Goal: Transaction & Acquisition: Purchase product/service

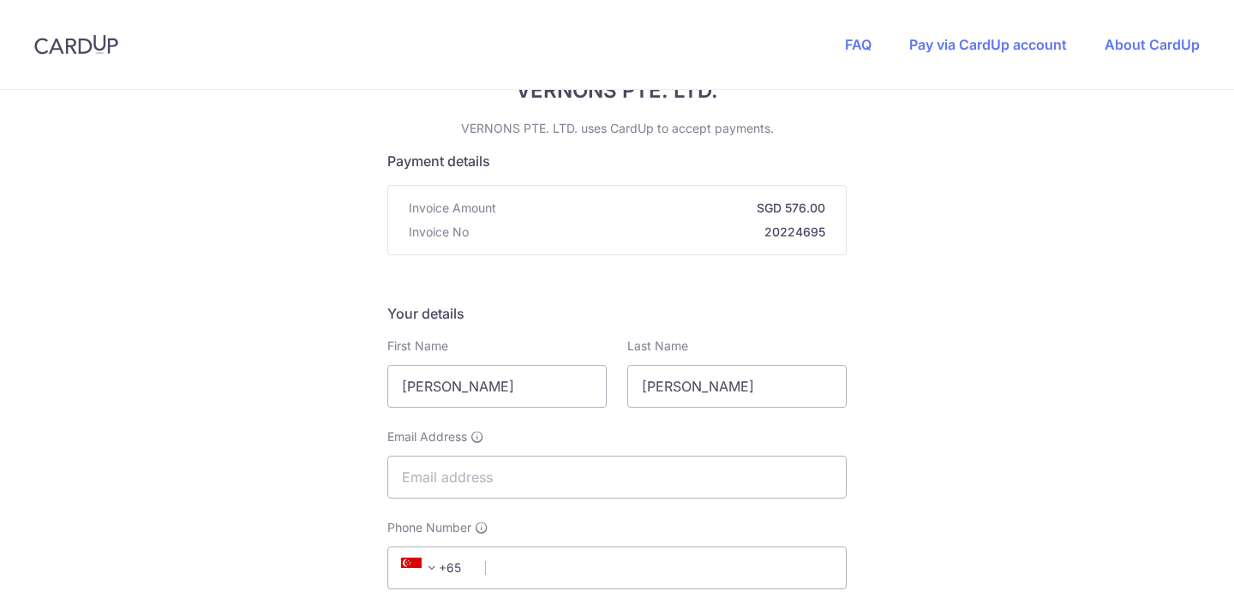
scroll to position [93, 0]
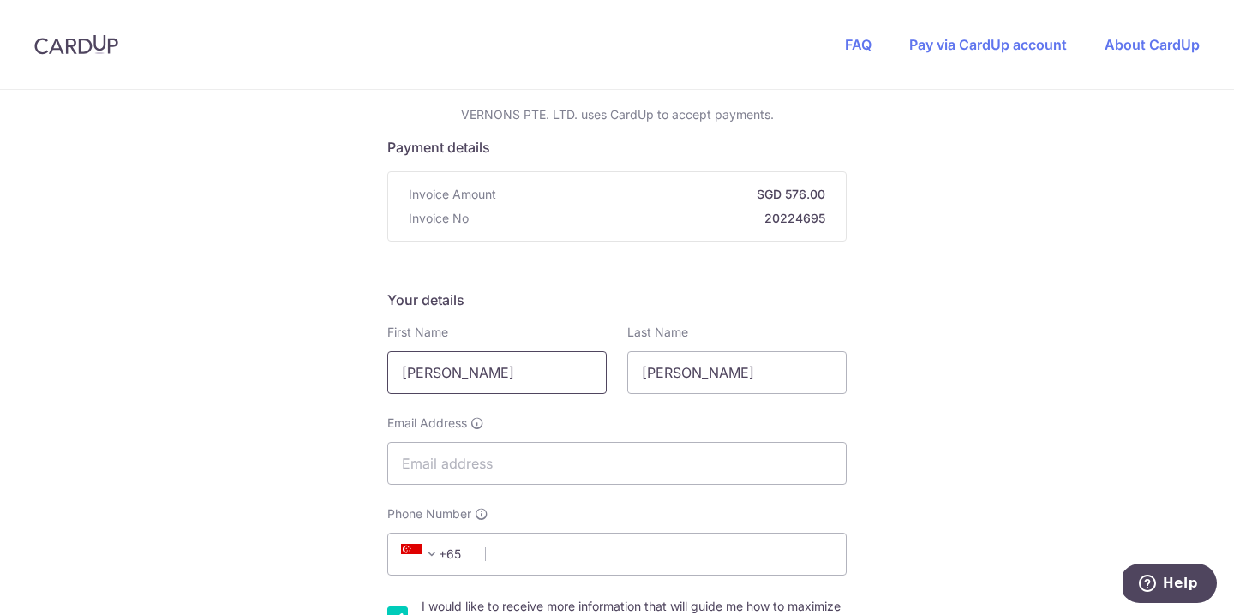
click at [493, 375] on input "[PERSON_NAME]" at bounding box center [496, 372] width 219 height 43
drag, startPoint x: 493, startPoint y: 375, endPoint x: 281, endPoint y: 374, distance: 211.6
type input "[PERSON_NAME]"
drag, startPoint x: 689, startPoint y: 367, endPoint x: 501, endPoint y: 379, distance: 188.0
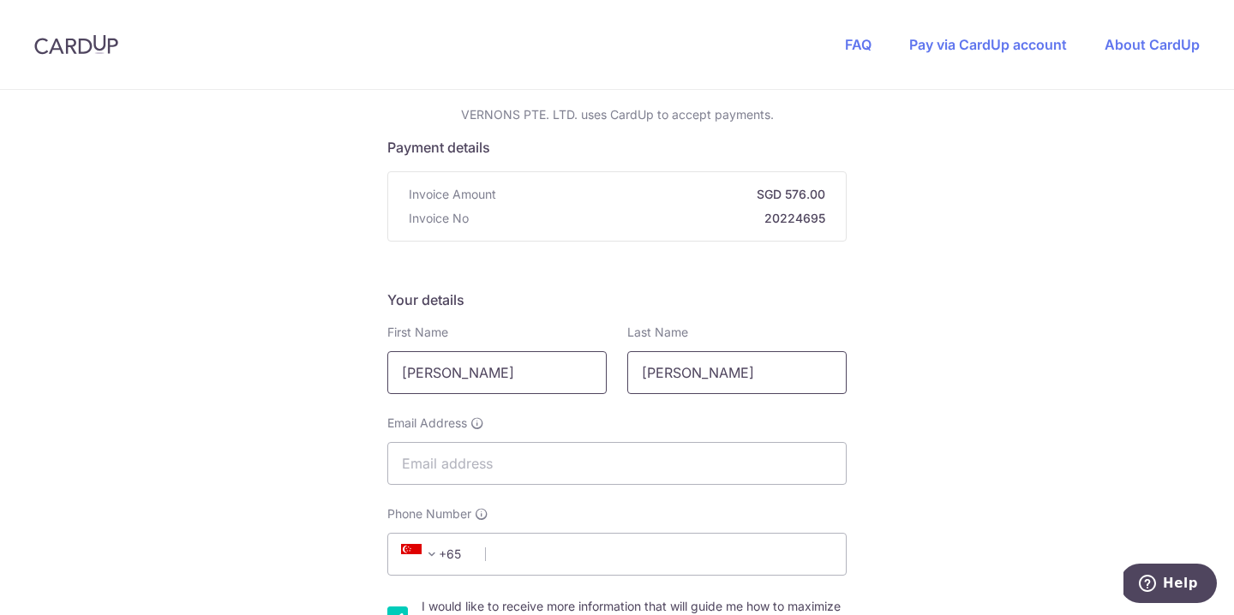
click at [501, 379] on div "First Name [PERSON_NAME] Last Name [PERSON_NAME]" at bounding box center [617, 359] width 480 height 70
type input "Er"
click at [448, 470] on input "Email Address" at bounding box center [616, 463] width 459 height 43
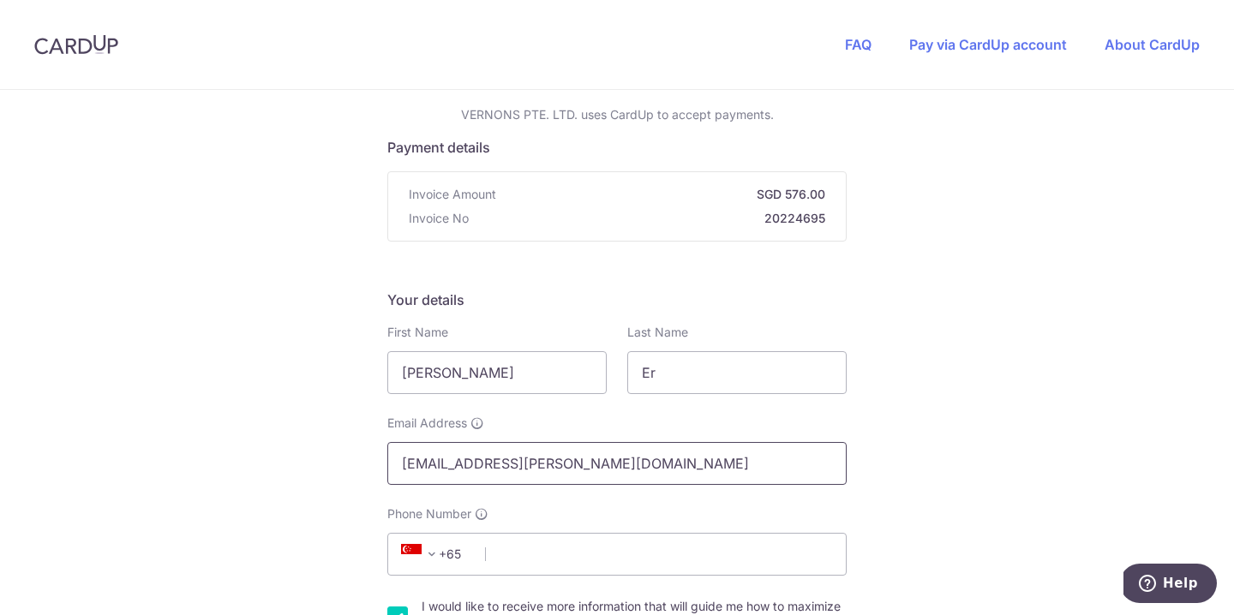
type input "[EMAIL_ADDRESS][PERSON_NAME][DOMAIN_NAME]"
click at [438, 534] on span "+65" at bounding box center [436, 554] width 99 height 41
click at [503, 558] on input "Phone Number" at bounding box center [616, 554] width 459 height 43
type input "9"
type input "96682346"
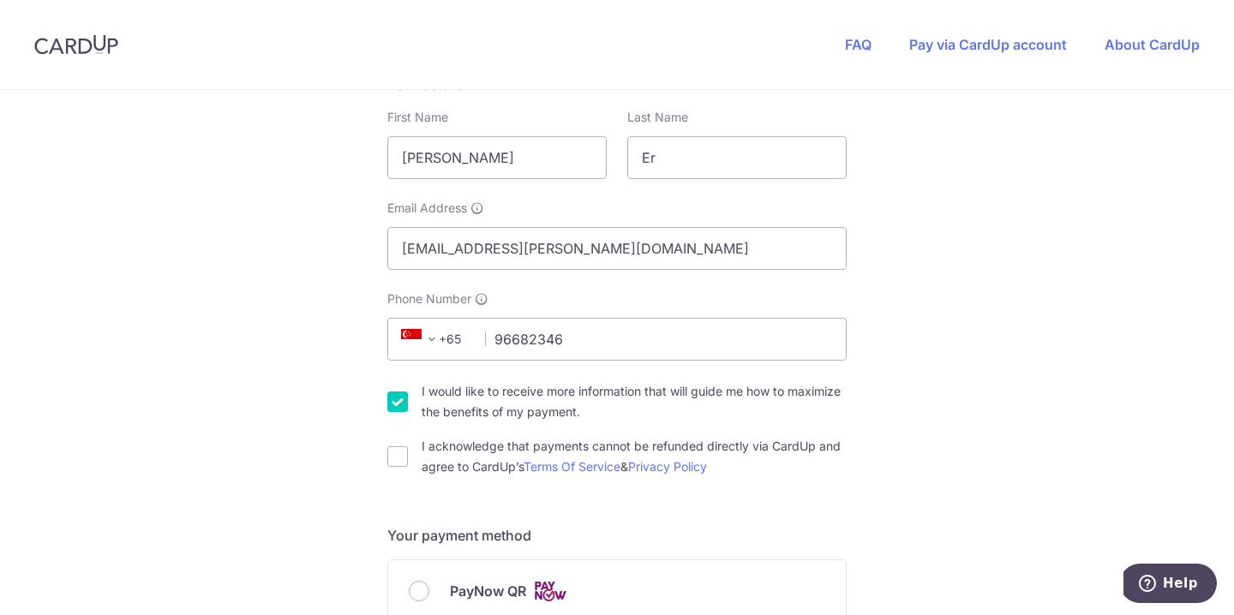
scroll to position [312, 0]
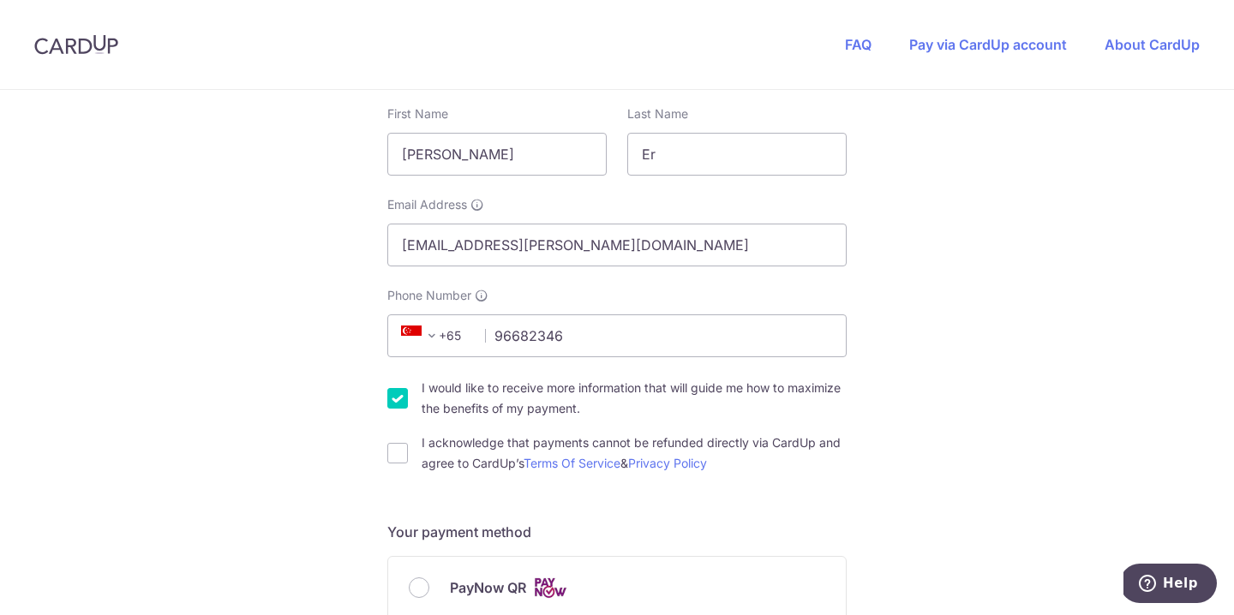
click at [397, 386] on div "I would like to receive more information that will guide me how to maximize the…" at bounding box center [616, 398] width 459 height 41
click at [397, 400] on input "I would like to receive more information that will guide me how to maximize the…" at bounding box center [397, 398] width 21 height 21
checkbox input "false"
click at [401, 463] on input "I acknowledge that payments cannot be refunded directly via CardUp and agree to…" at bounding box center [397, 453] width 21 height 21
checkbox input "true"
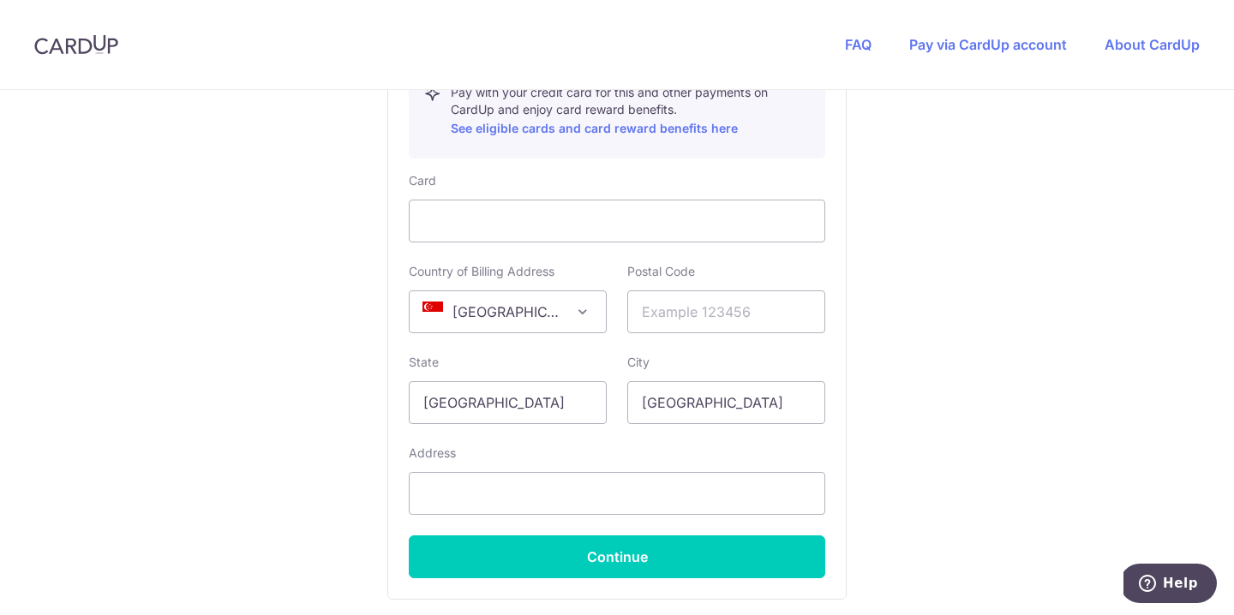
scroll to position [996, 0]
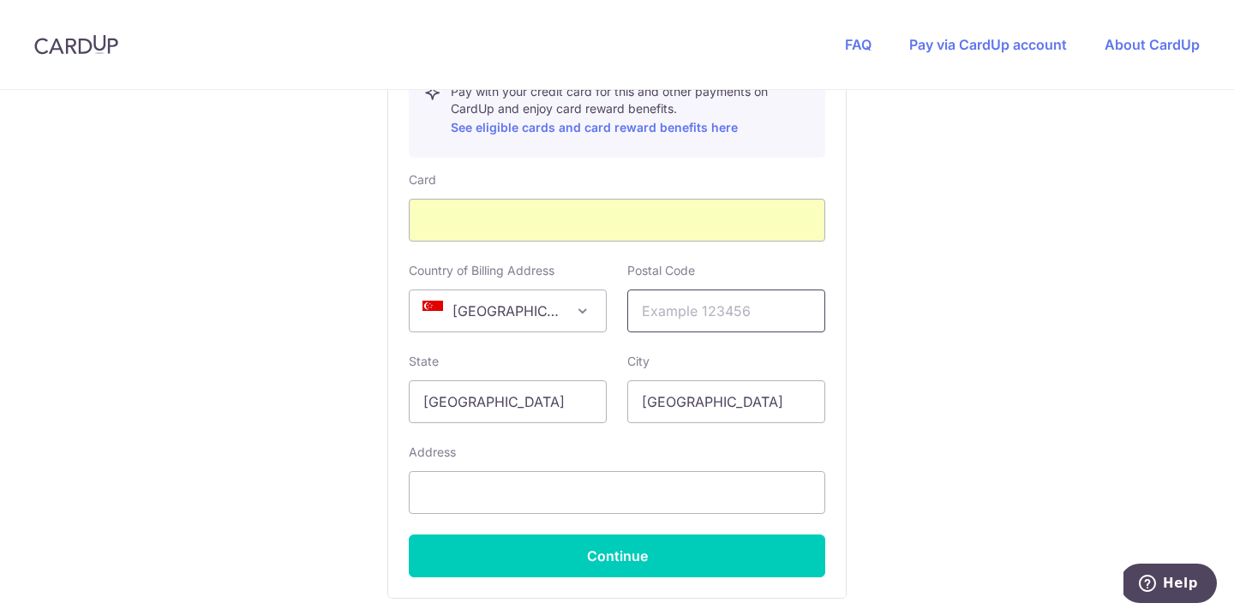
click at [694, 318] on input "text" at bounding box center [726, 311] width 198 height 43
type input "169423"
click at [621, 488] on input "text" at bounding box center [617, 492] width 416 height 43
type input "[STREET_ADDRESS][PERSON_NAME]"
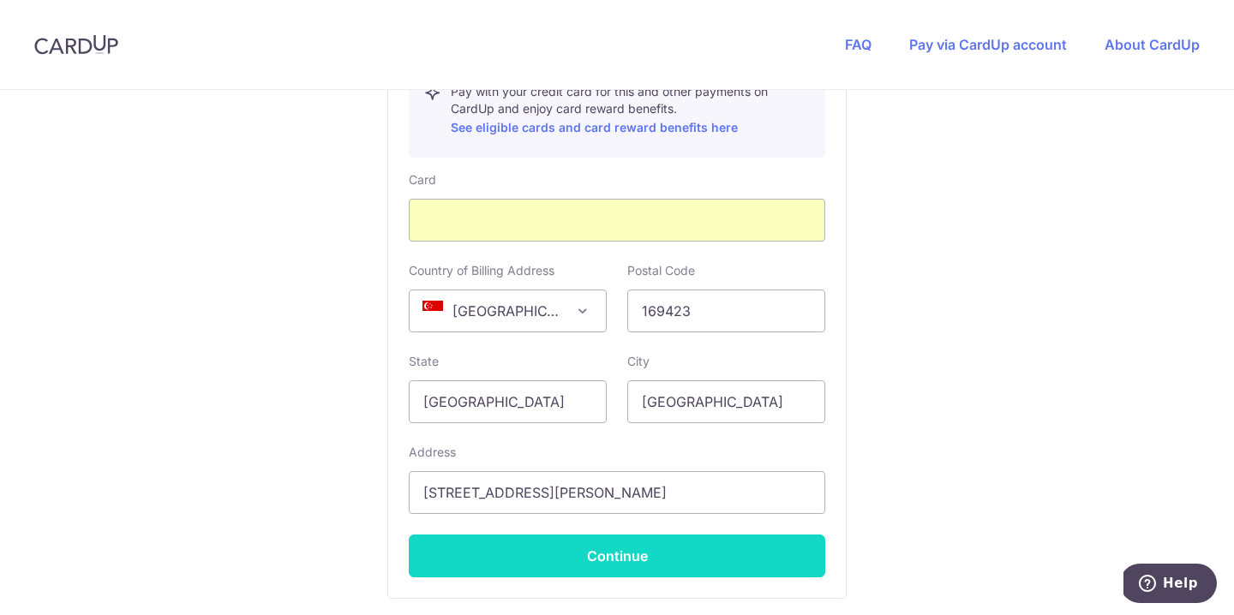
click at [630, 559] on button "Continue" at bounding box center [617, 556] width 416 height 43
type input "**** 5113"
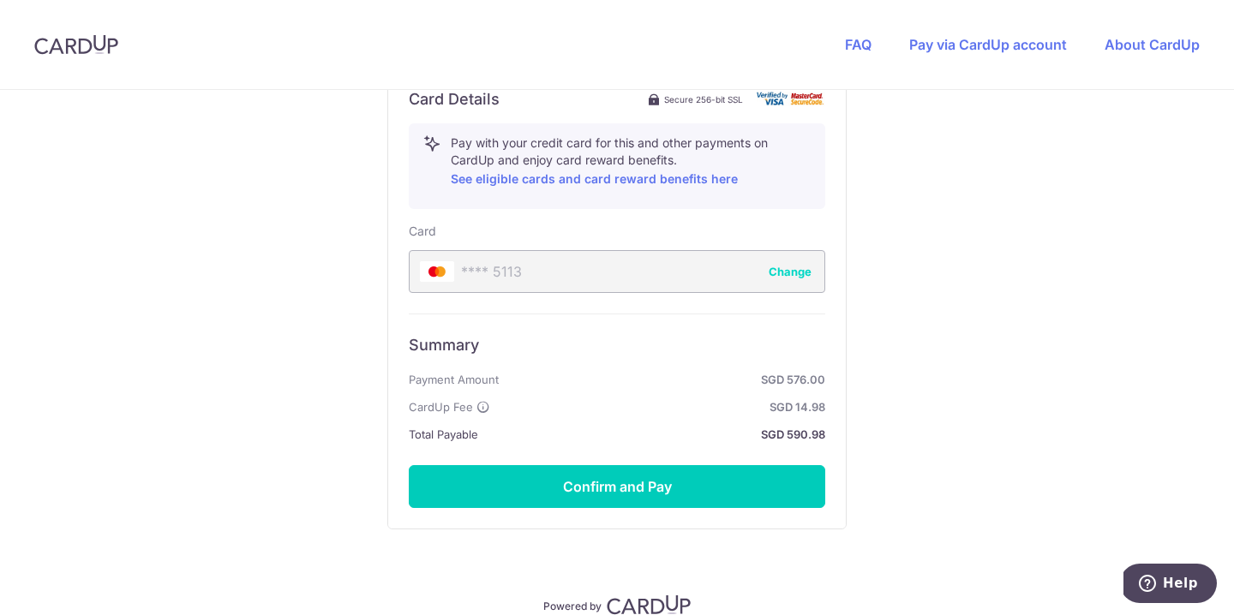
scroll to position [1025, 0]
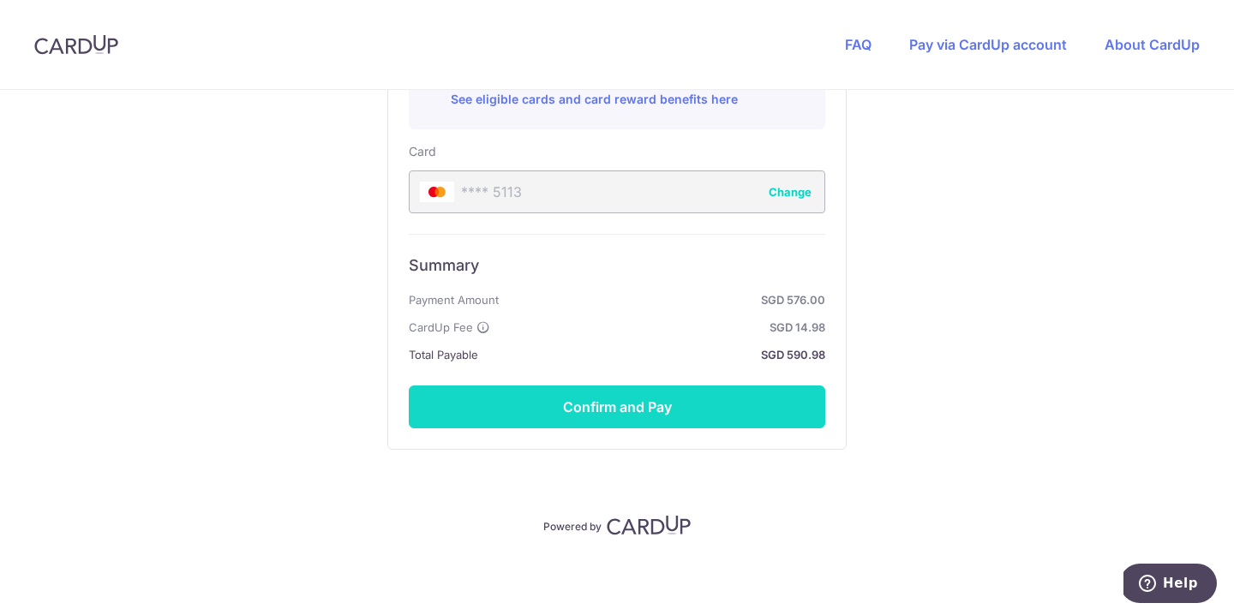
click at [626, 406] on button "Confirm and Pay" at bounding box center [617, 407] width 416 height 43
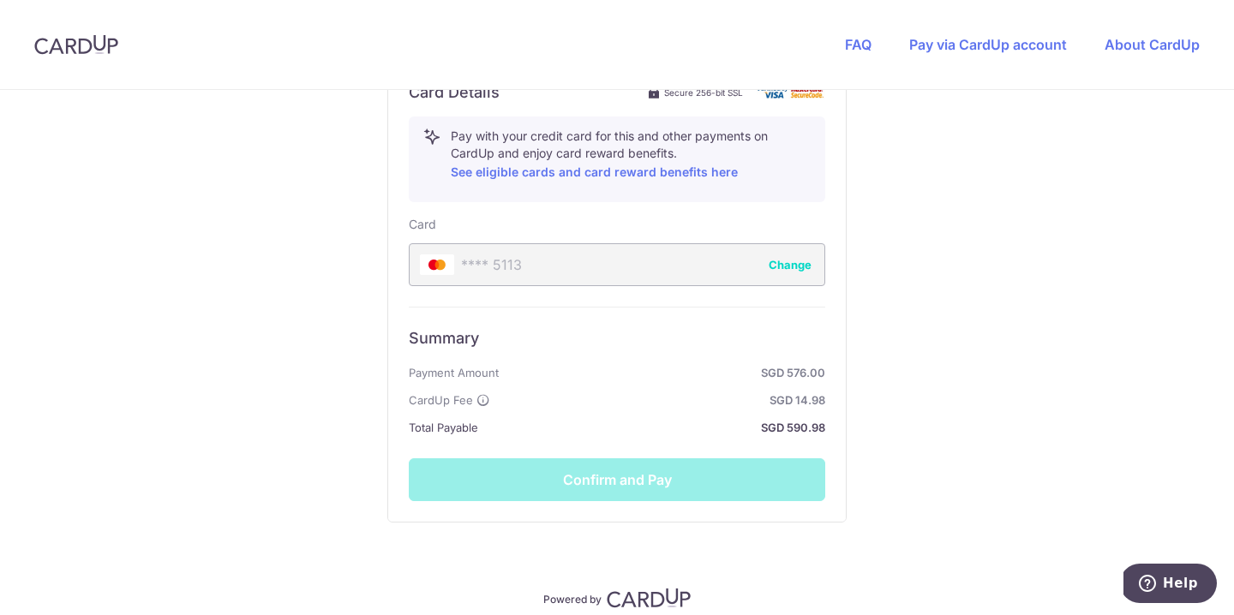
scroll to position [961, 0]
